Goal: Navigation & Orientation: Understand site structure

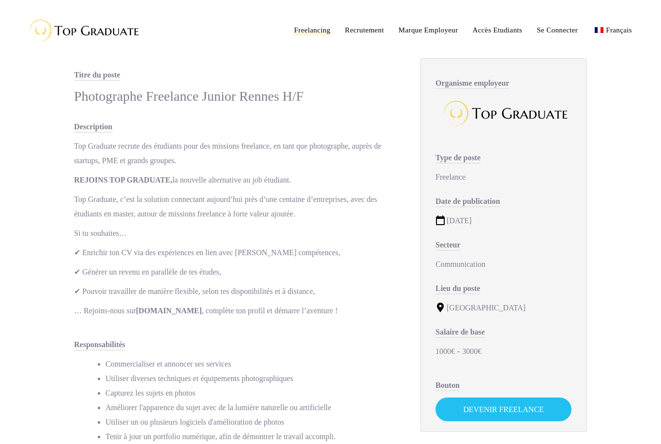
click at [313, 31] on span "Freelancing" at bounding box center [312, 30] width 36 height 8
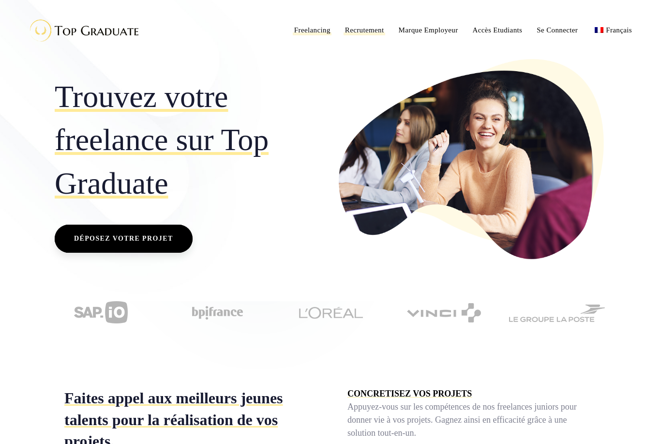
click at [364, 33] on span "Recrutement" at bounding box center [364, 30] width 39 height 8
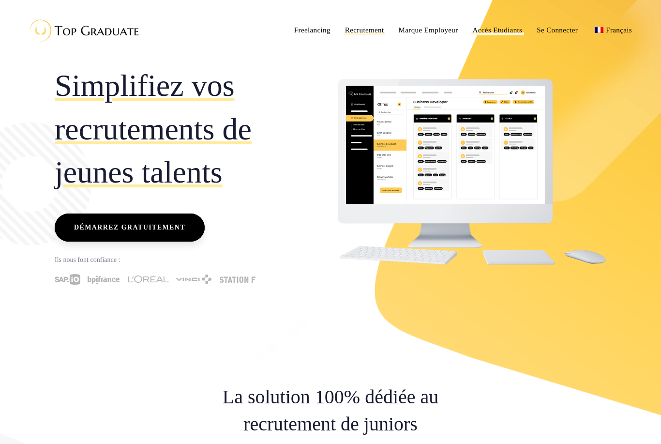
click at [501, 30] on span "Accès Etudiants" at bounding box center [498, 30] width 50 height 8
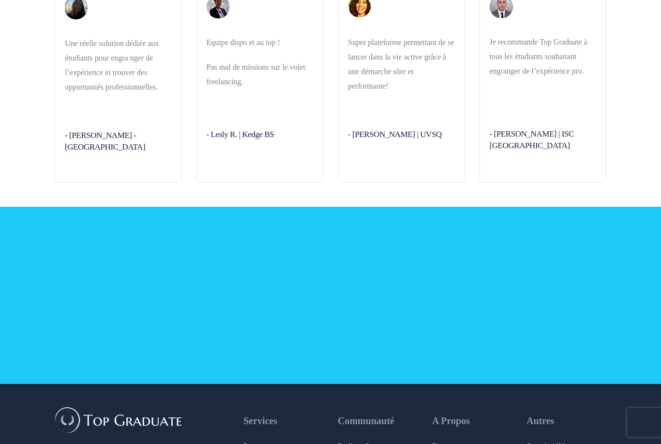
scroll to position [2842, 0]
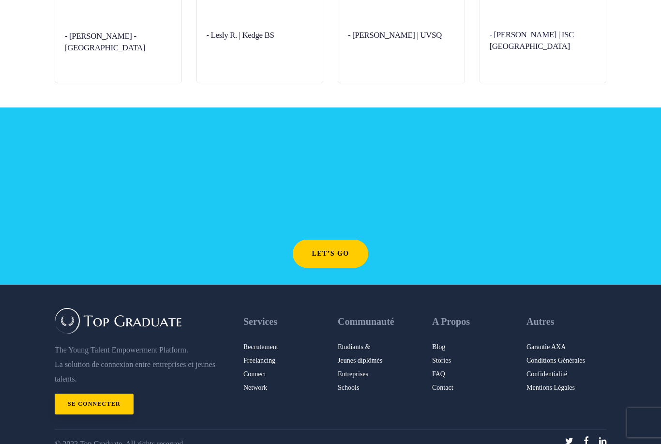
click at [602, 443] on icon at bounding box center [602, 440] width 7 height 9
